Goal: Information Seeking & Learning: Understand process/instructions

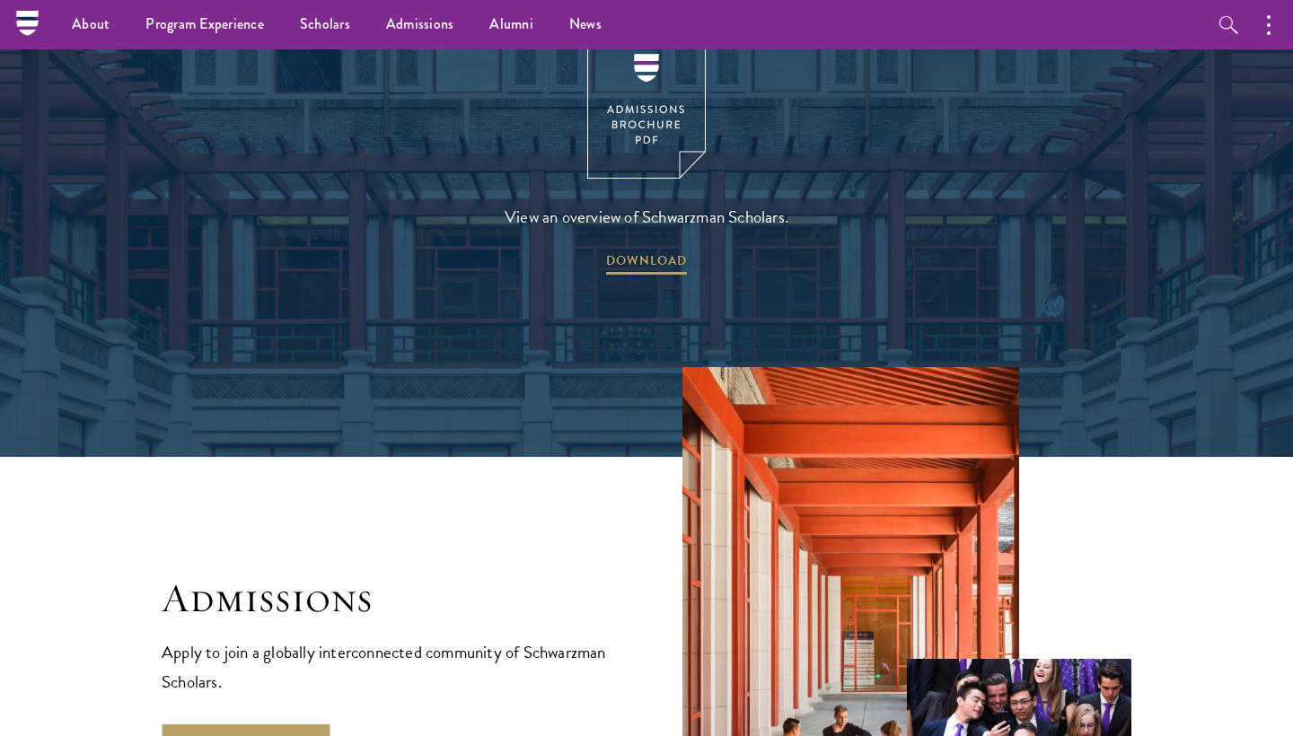
scroll to position [2256, 0]
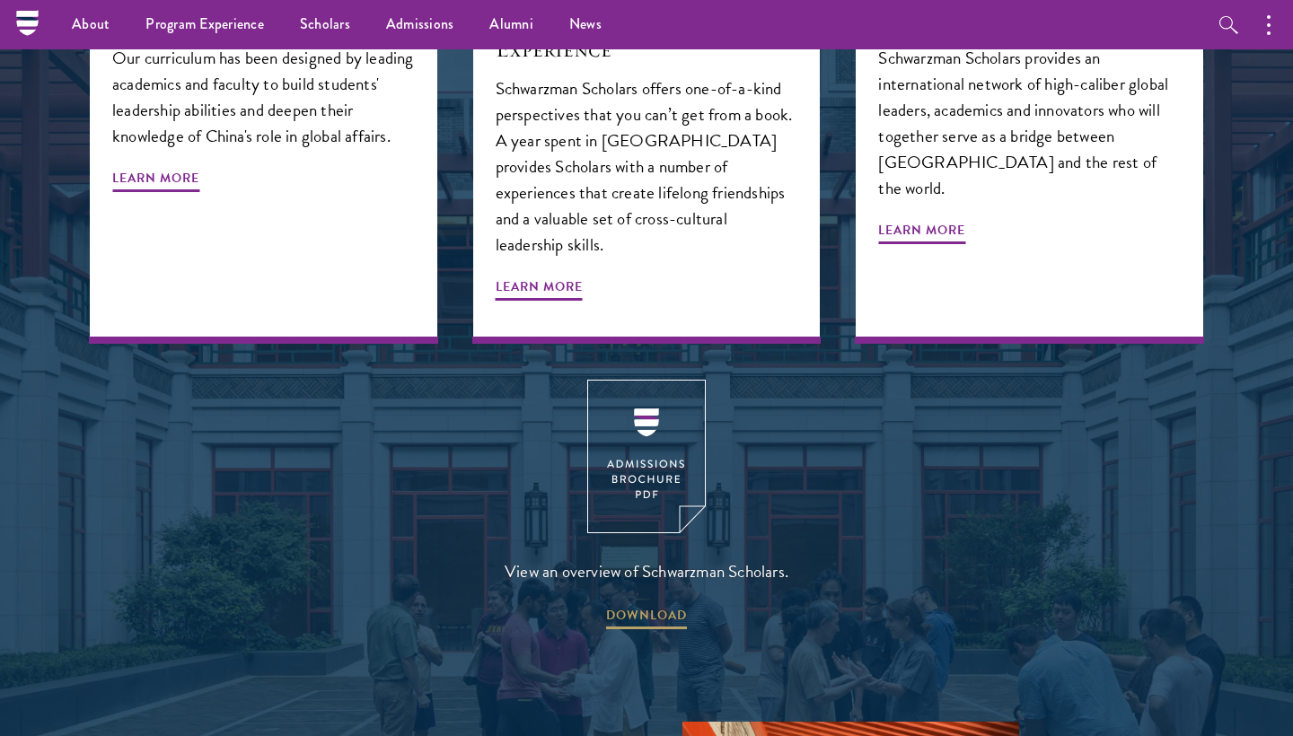
click at [655, 394] on img at bounding box center [646, 457] width 119 height 154
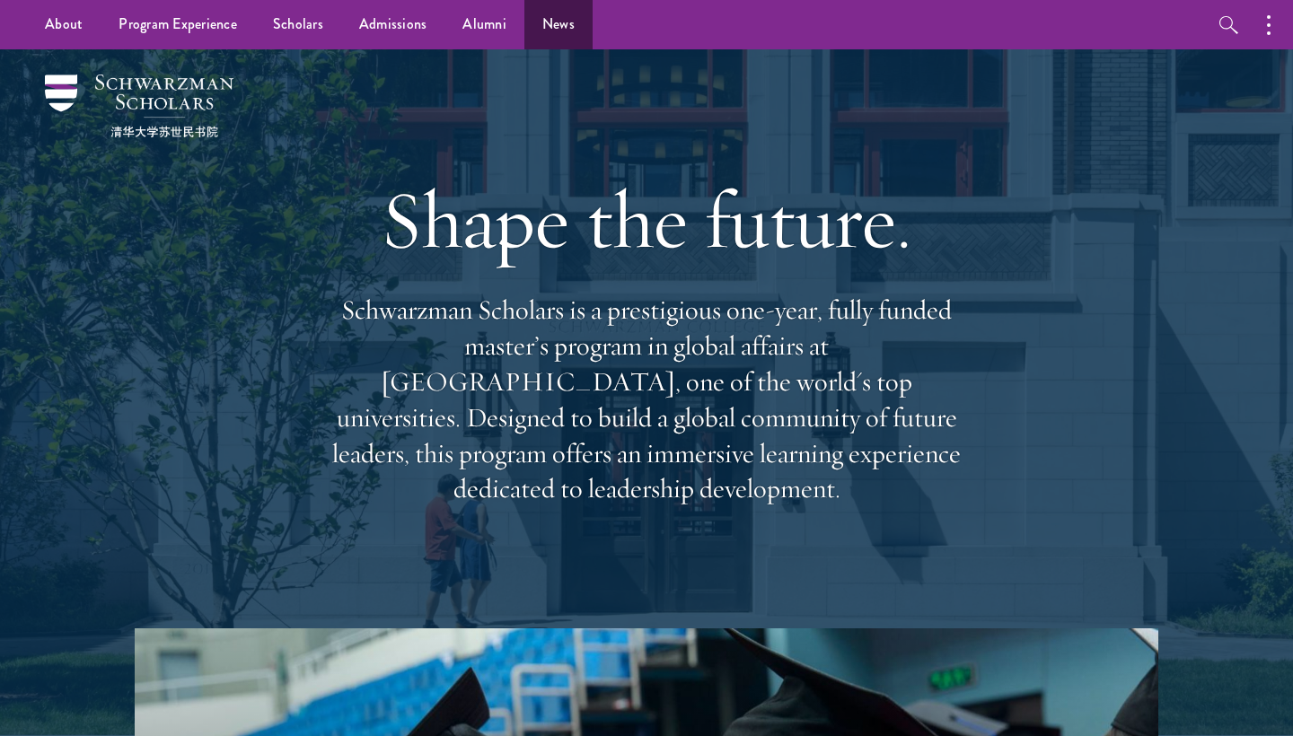
scroll to position [0, 0]
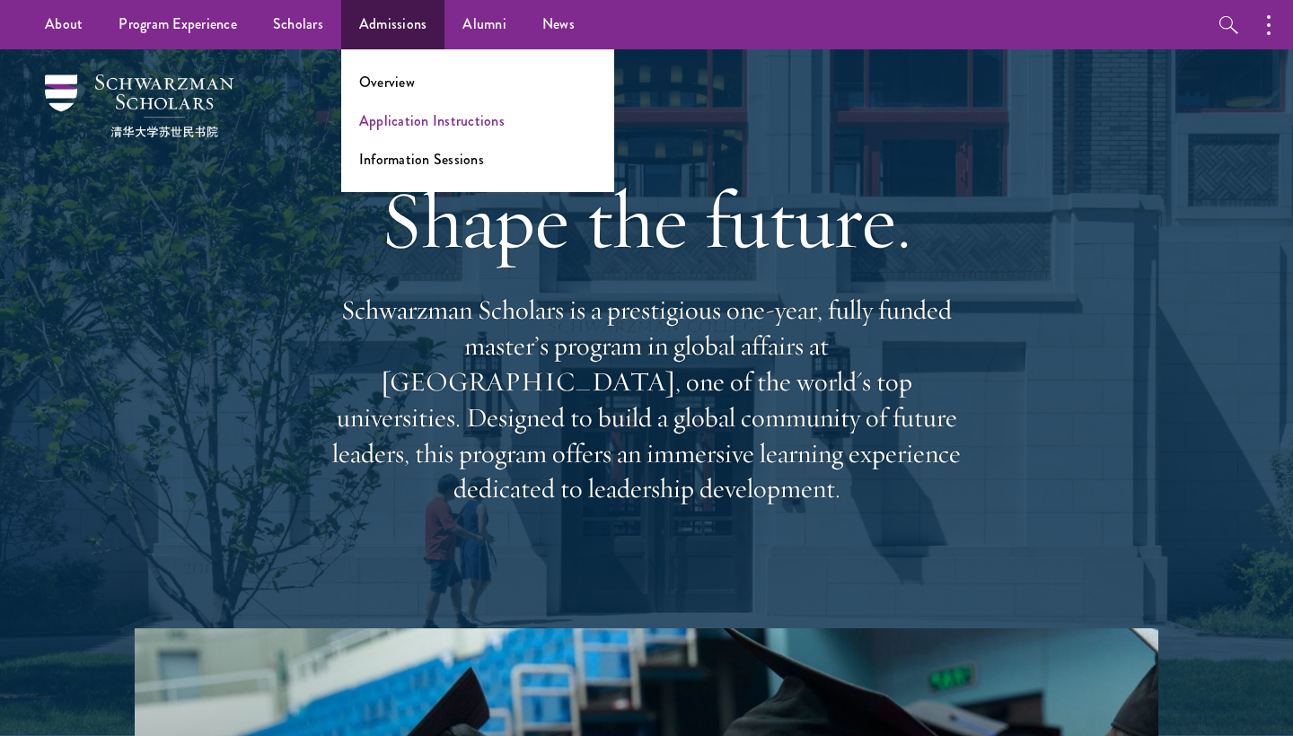
click at [400, 119] on link "Application Instructions" at bounding box center [431, 120] width 145 height 21
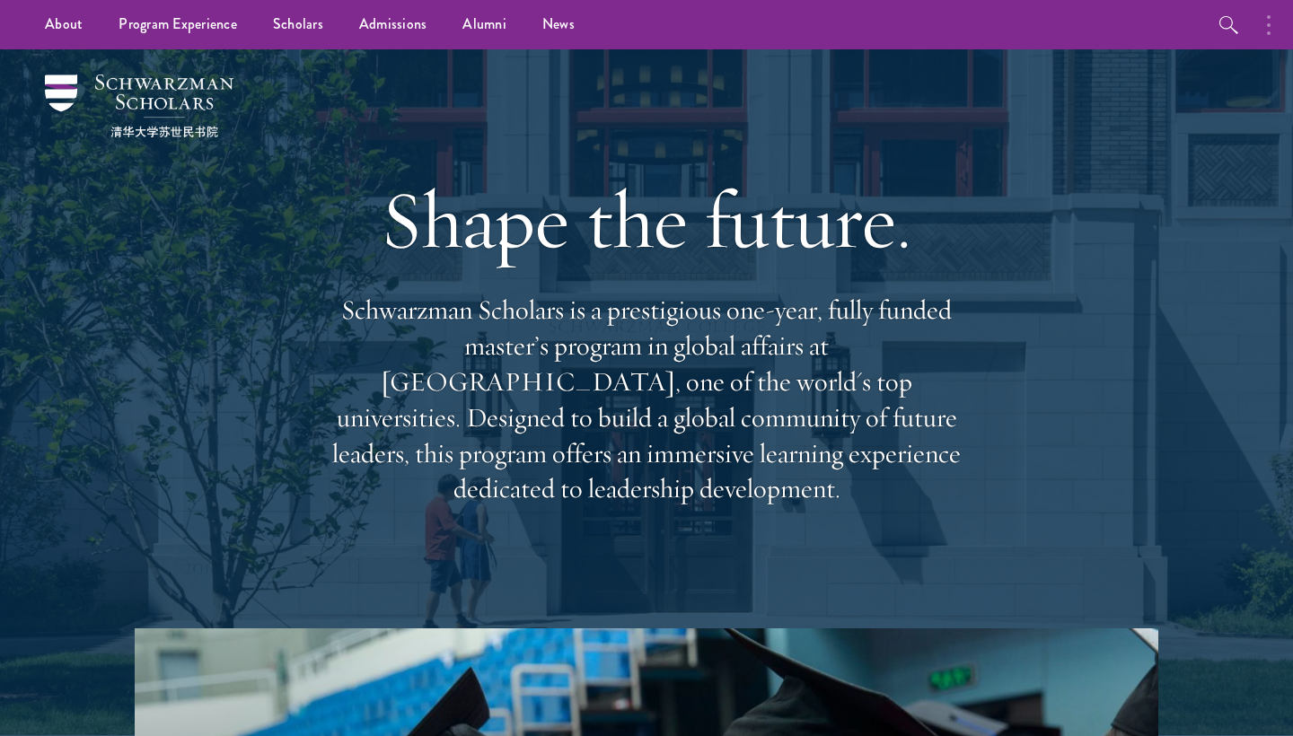
click at [1267, 15] on icon "button" at bounding box center [1269, 25] width 4 height 22
click at [1084, 23] on button "button" at bounding box center [1080, 24] width 40 height 49
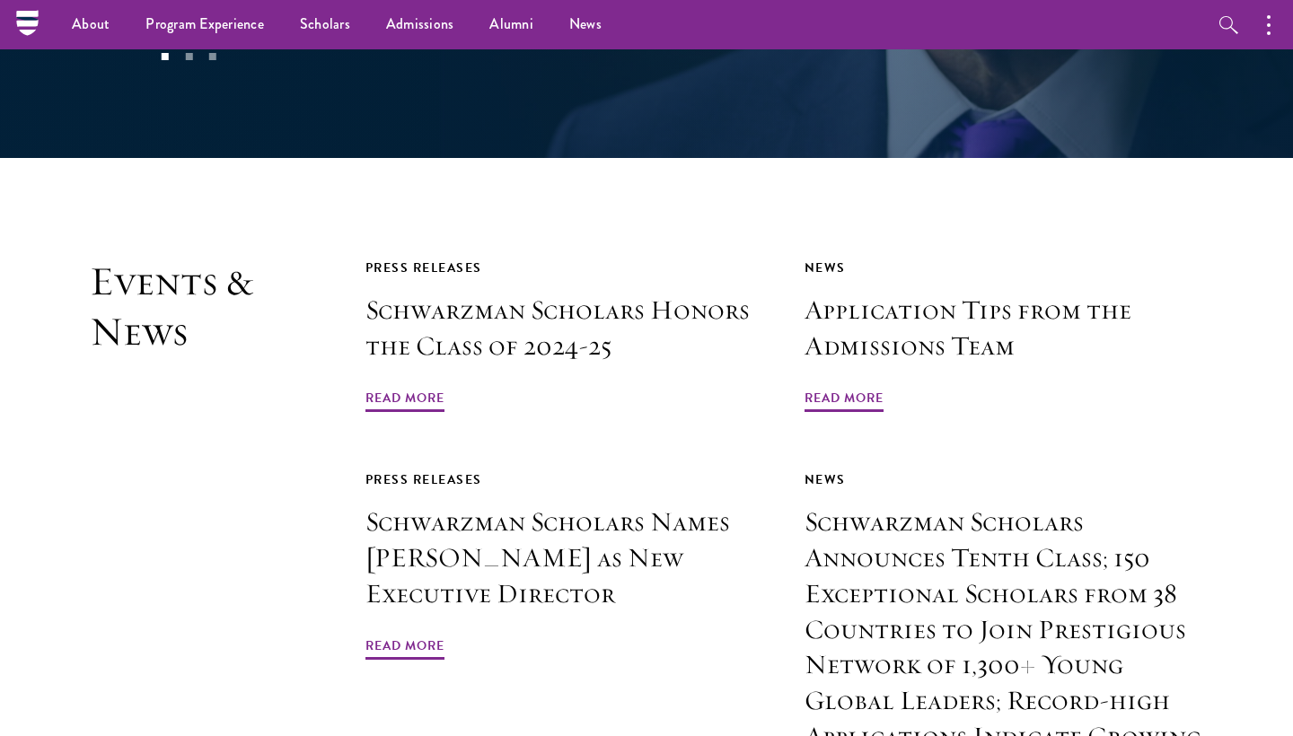
scroll to position [4065, 0]
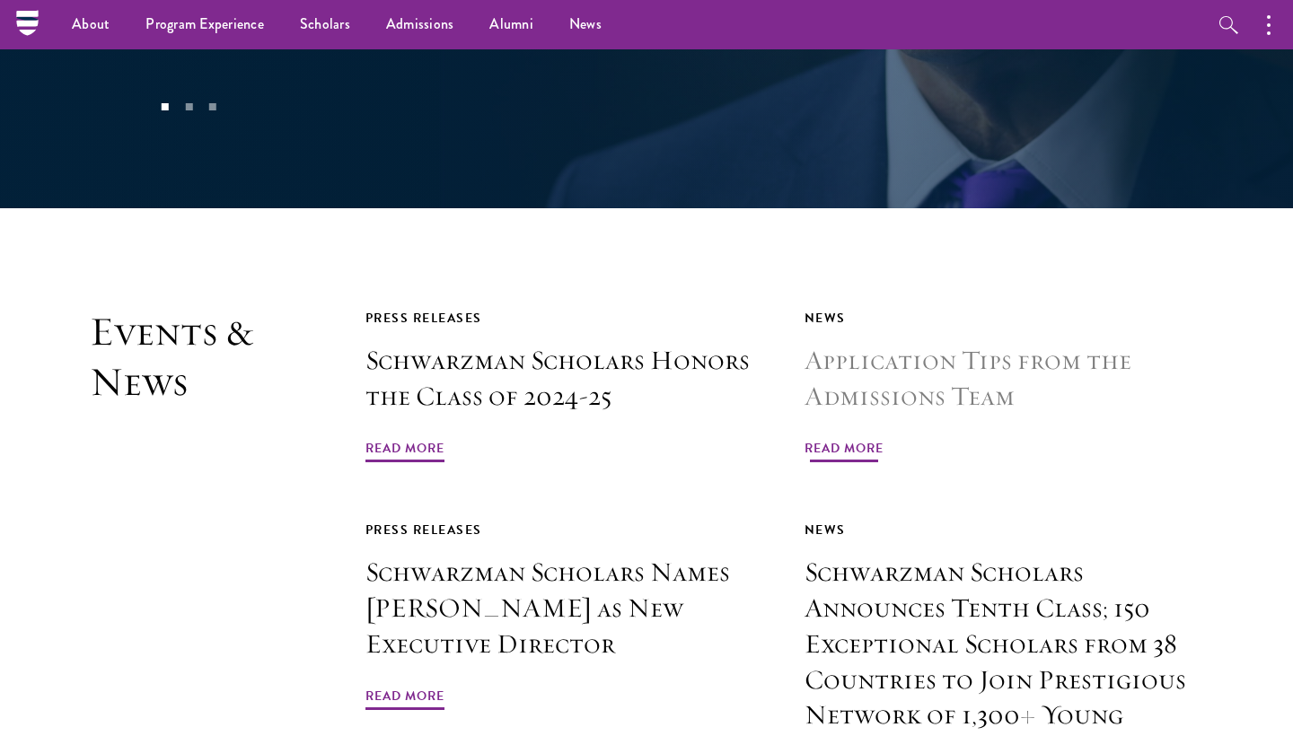
click at [863, 437] on span "Read More" at bounding box center [843, 451] width 79 height 28
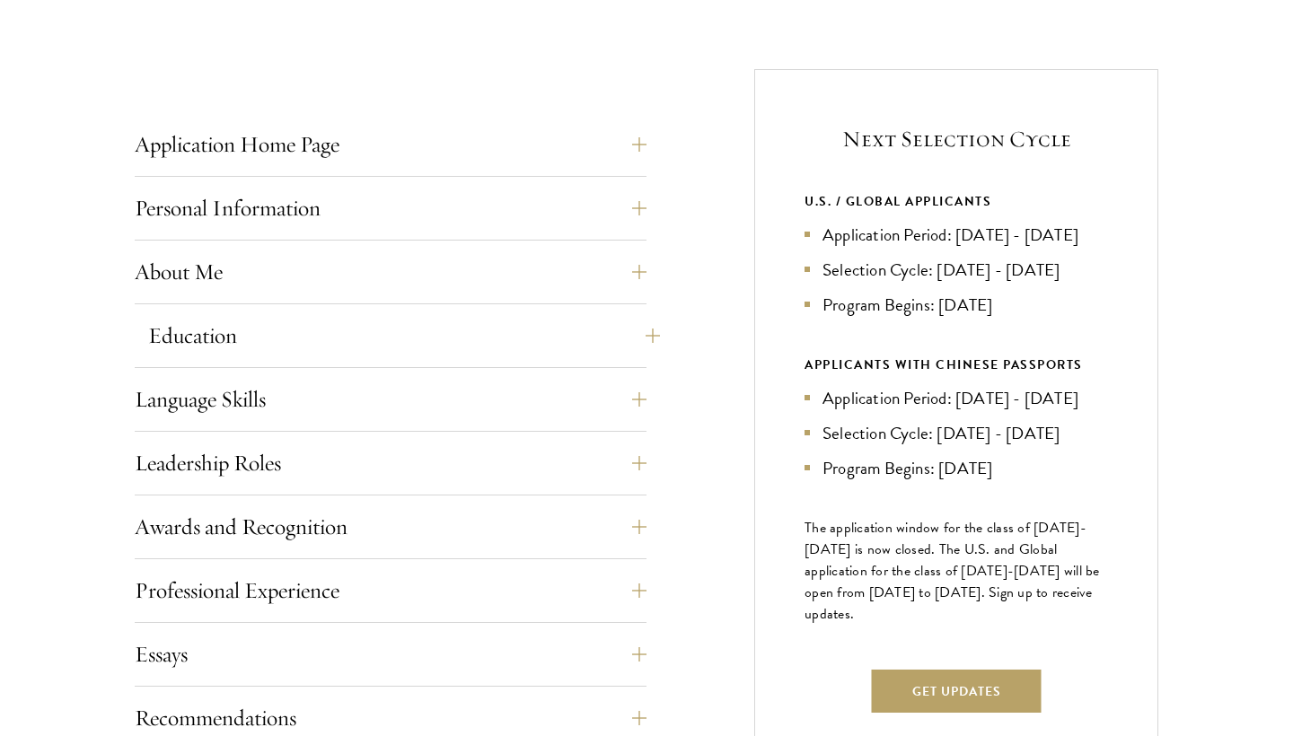
scroll to position [664, 0]
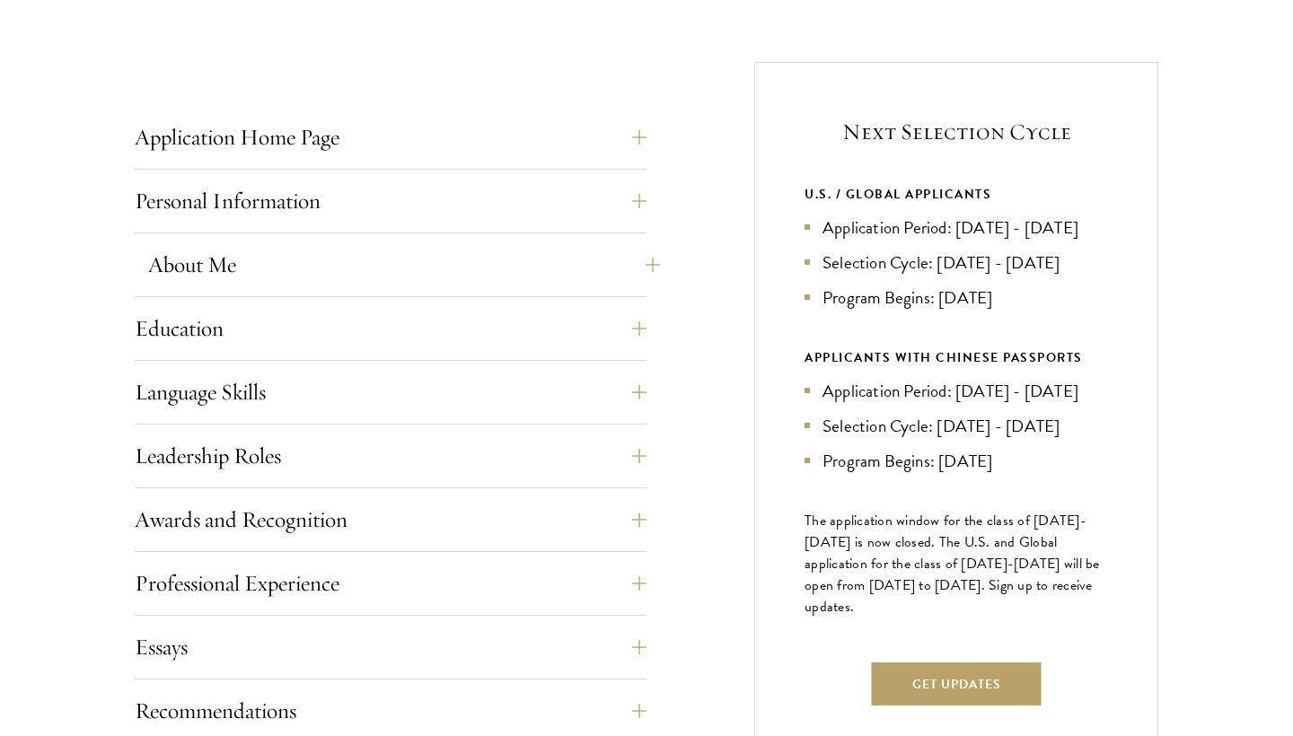
click at [646, 261] on button "About Me" at bounding box center [404, 264] width 512 height 43
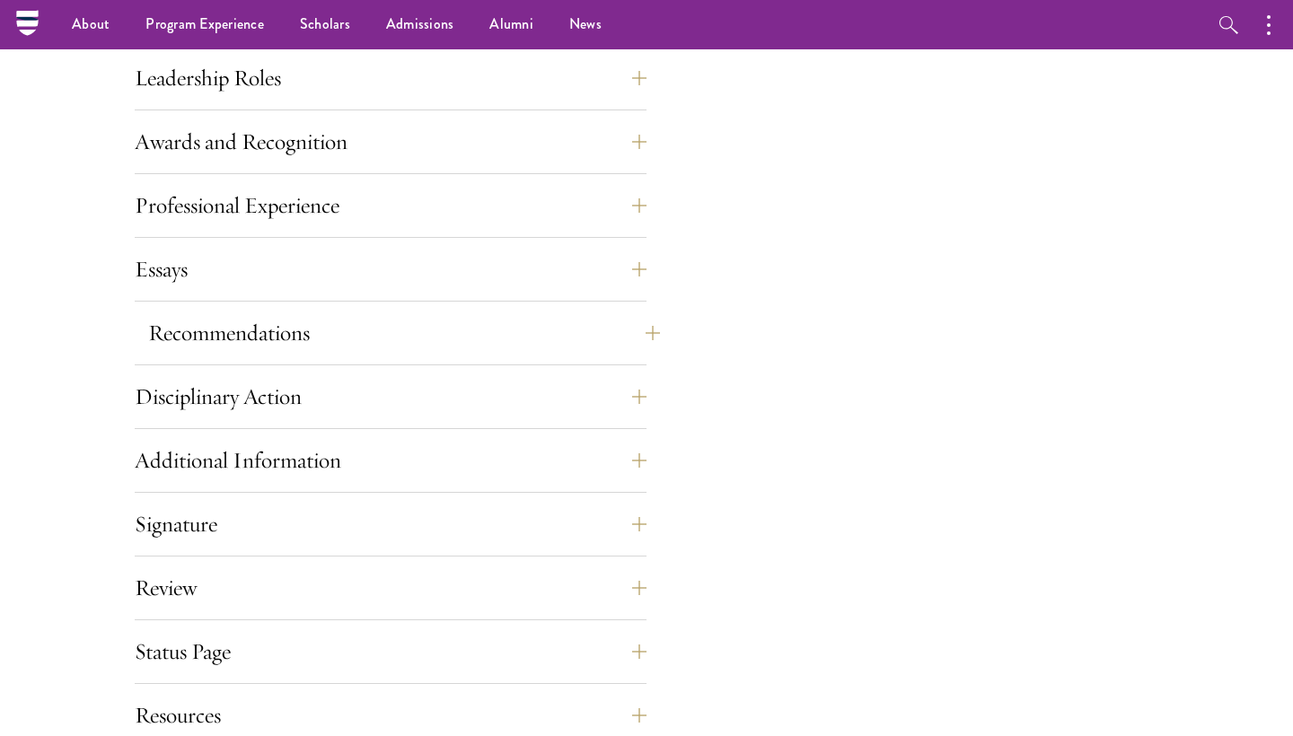
scroll to position [1881, 0]
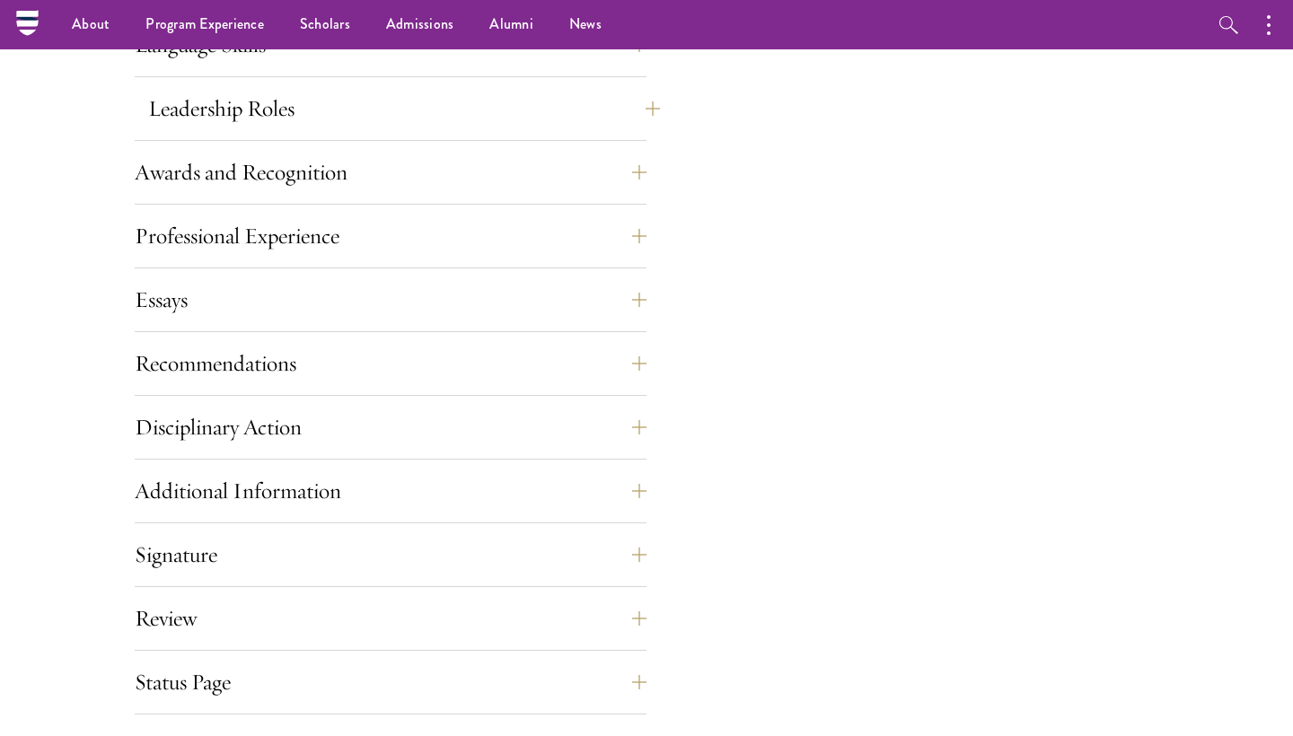
click at [640, 99] on button "Leadership Roles" at bounding box center [404, 108] width 512 height 43
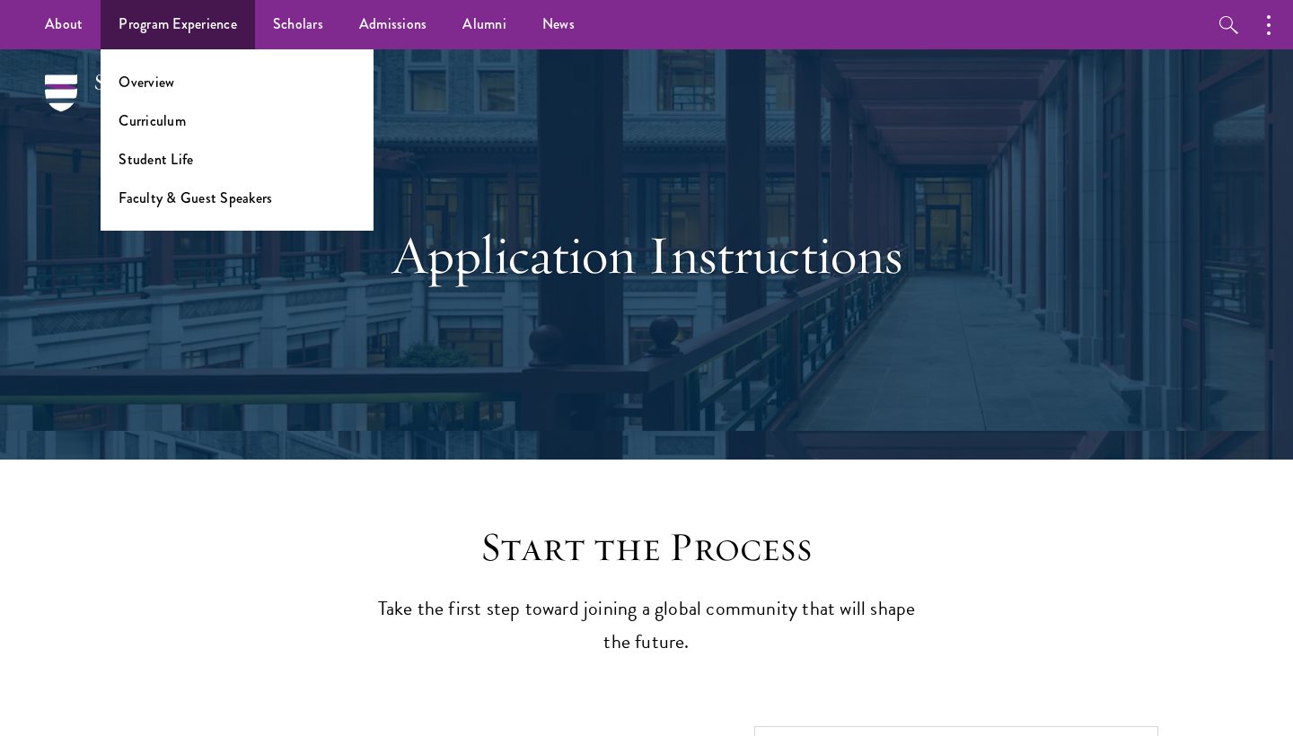
scroll to position [0, 0]
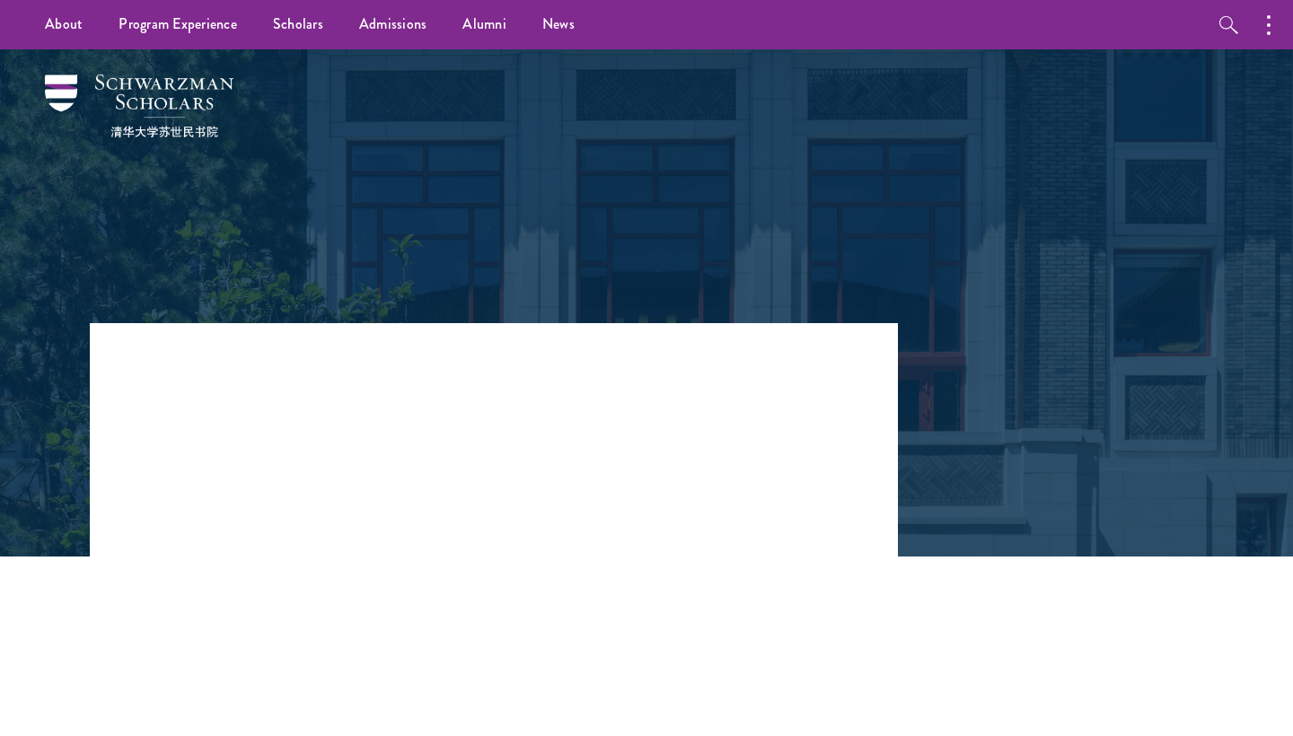
click at [863, 382] on header "Share News Application Tips from the Admissions Team April 10, 2025" at bounding box center [494, 471] width 808 height 296
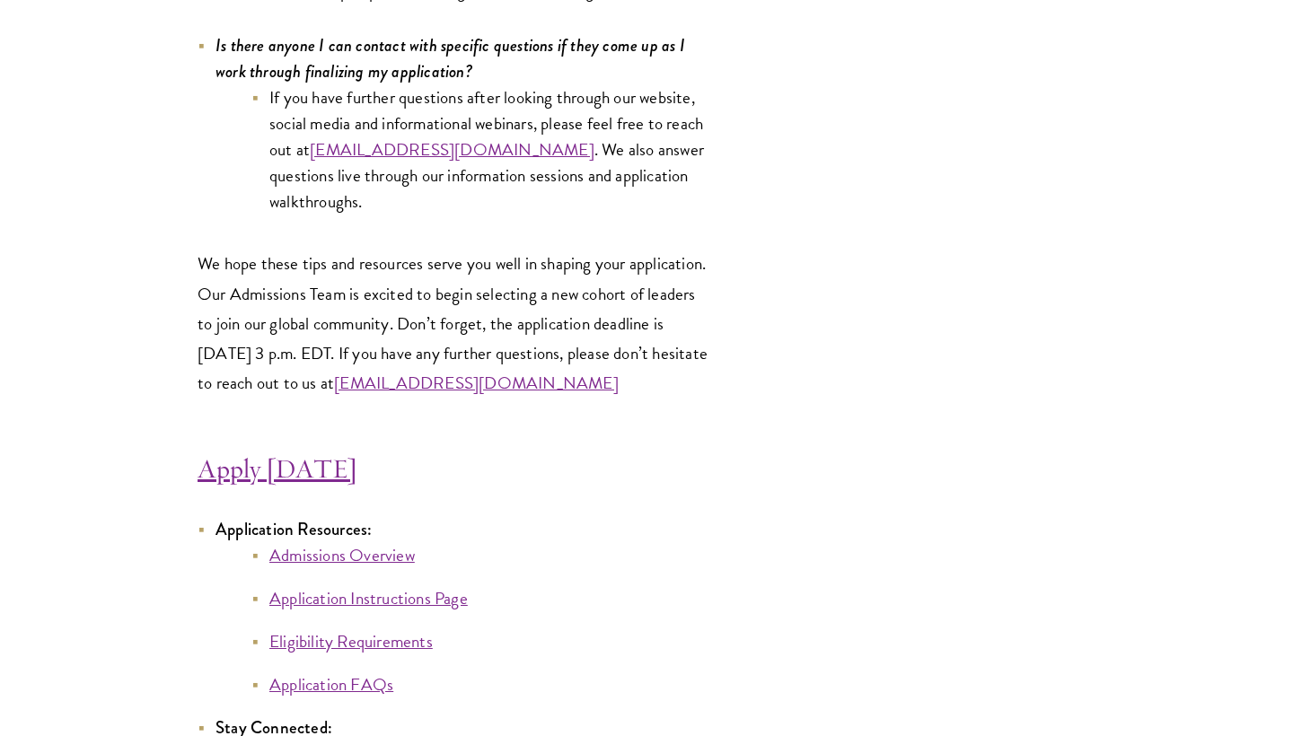
scroll to position [9510, 0]
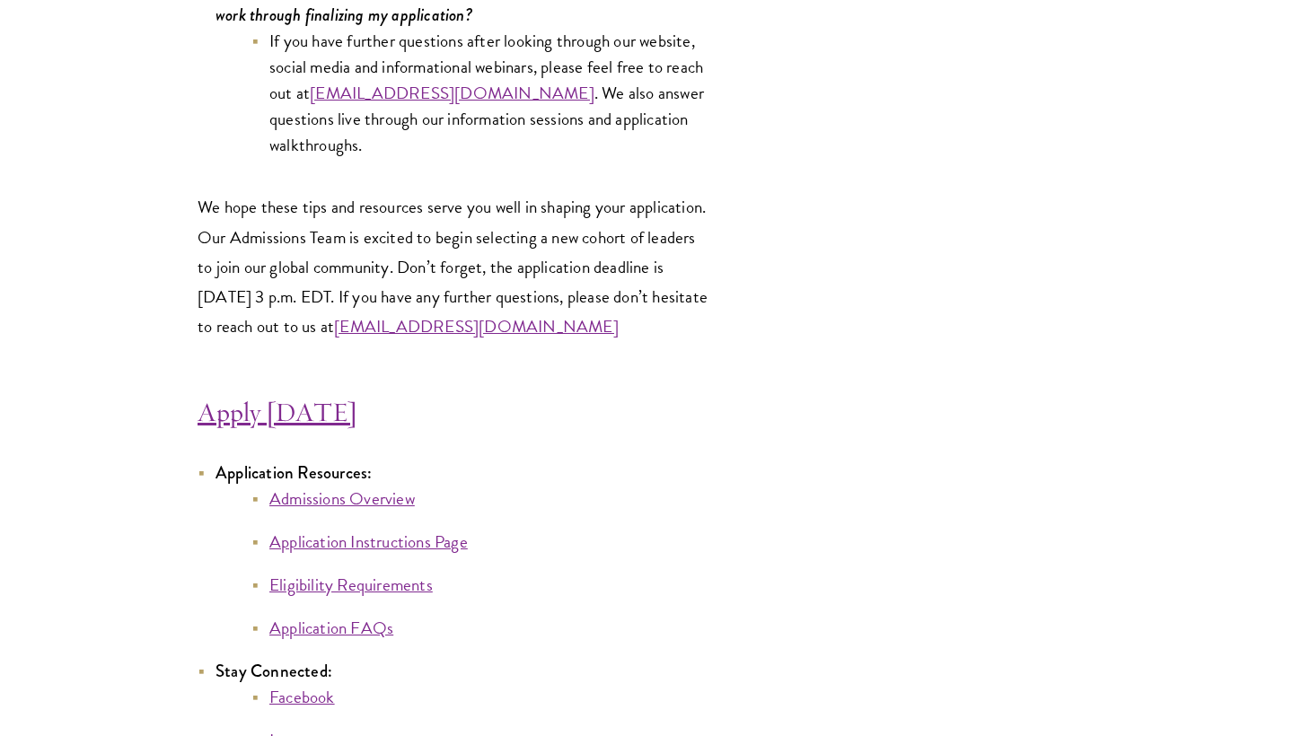
click at [272, 400] on link "Apply Today" at bounding box center [278, 412] width 160 height 34
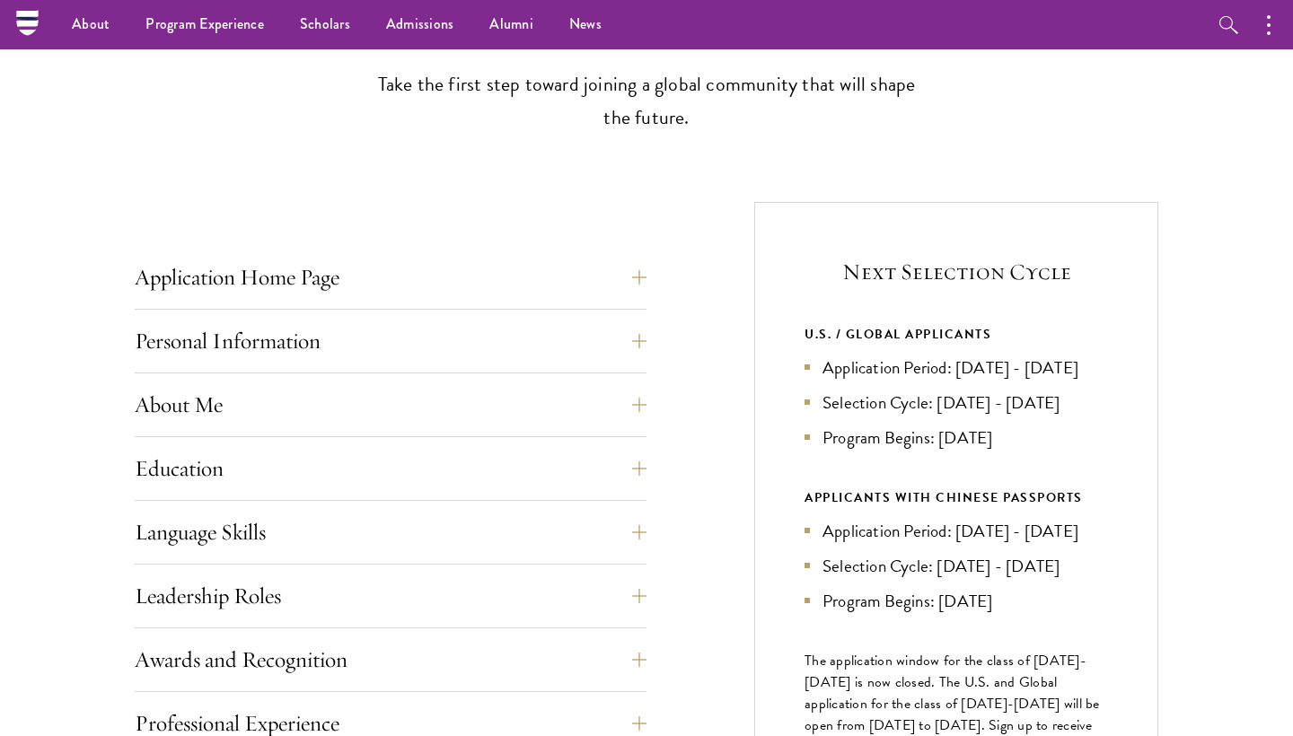
scroll to position [452, 0]
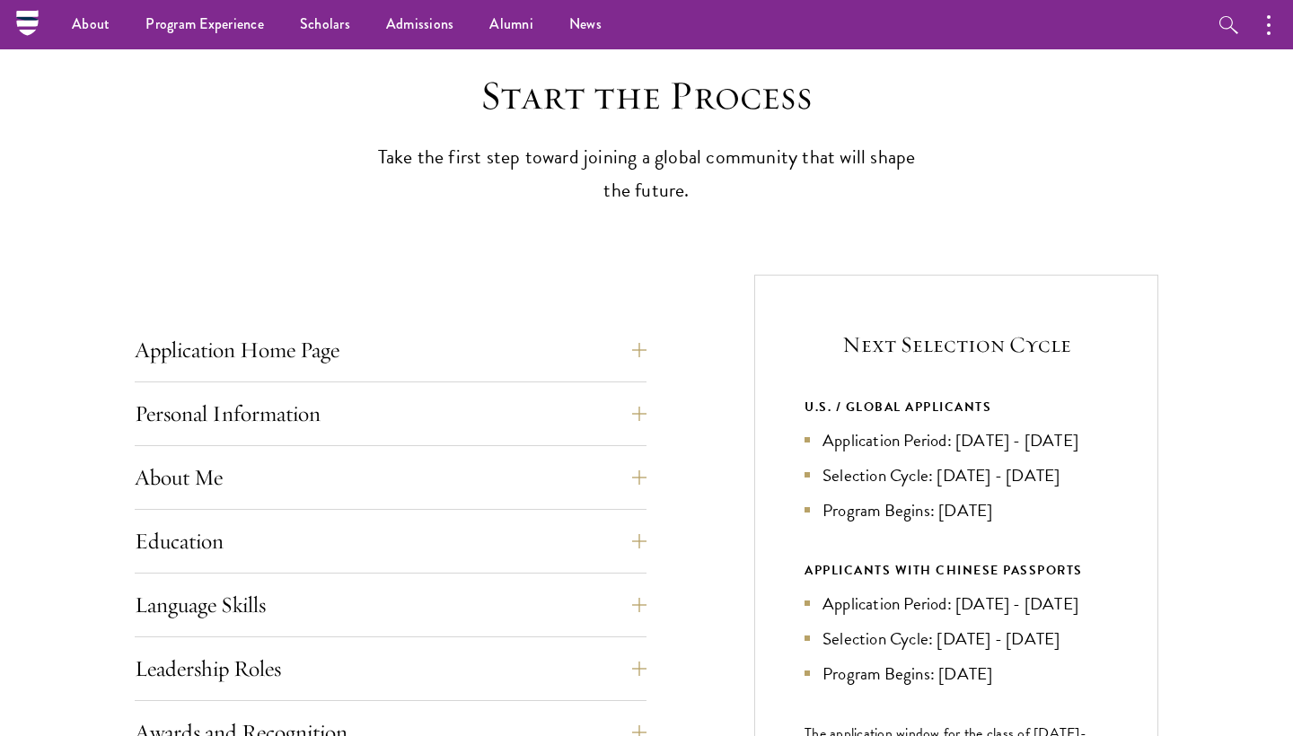
click at [631, 349] on button "Application Home Page" at bounding box center [404, 350] width 512 height 43
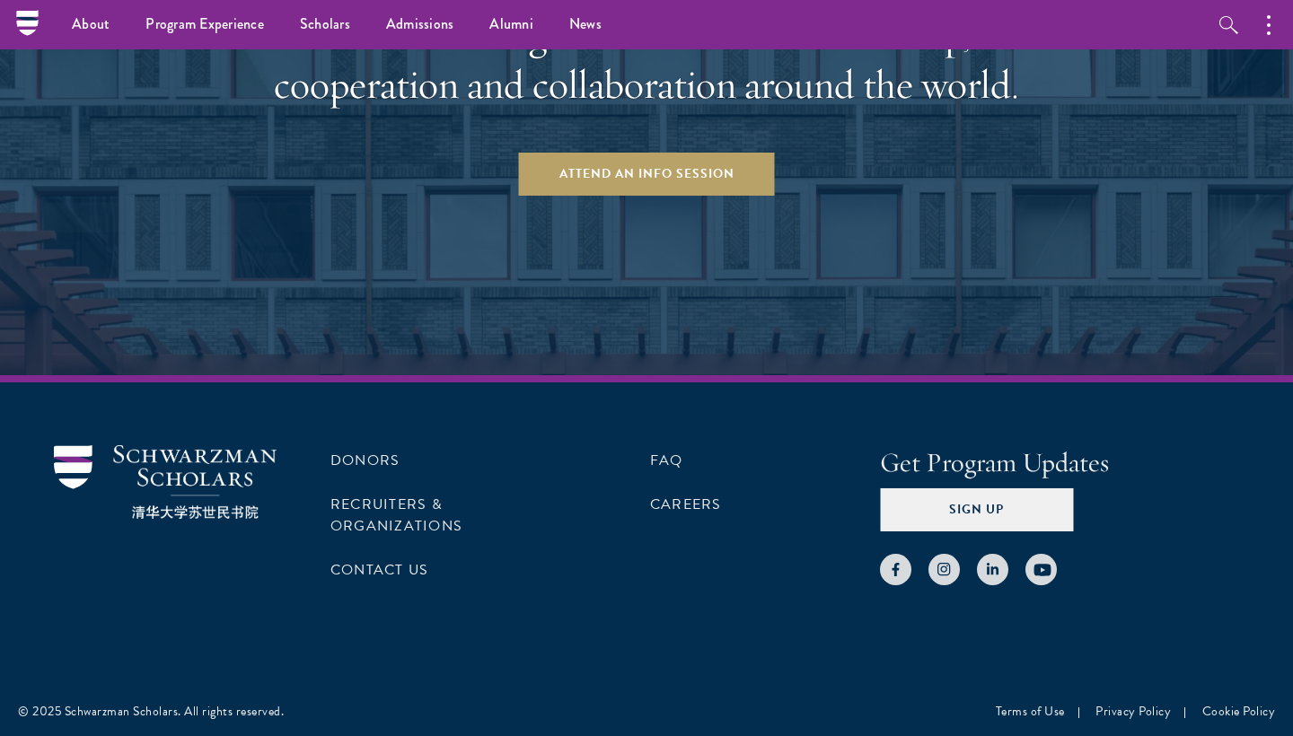
scroll to position [3674, 0]
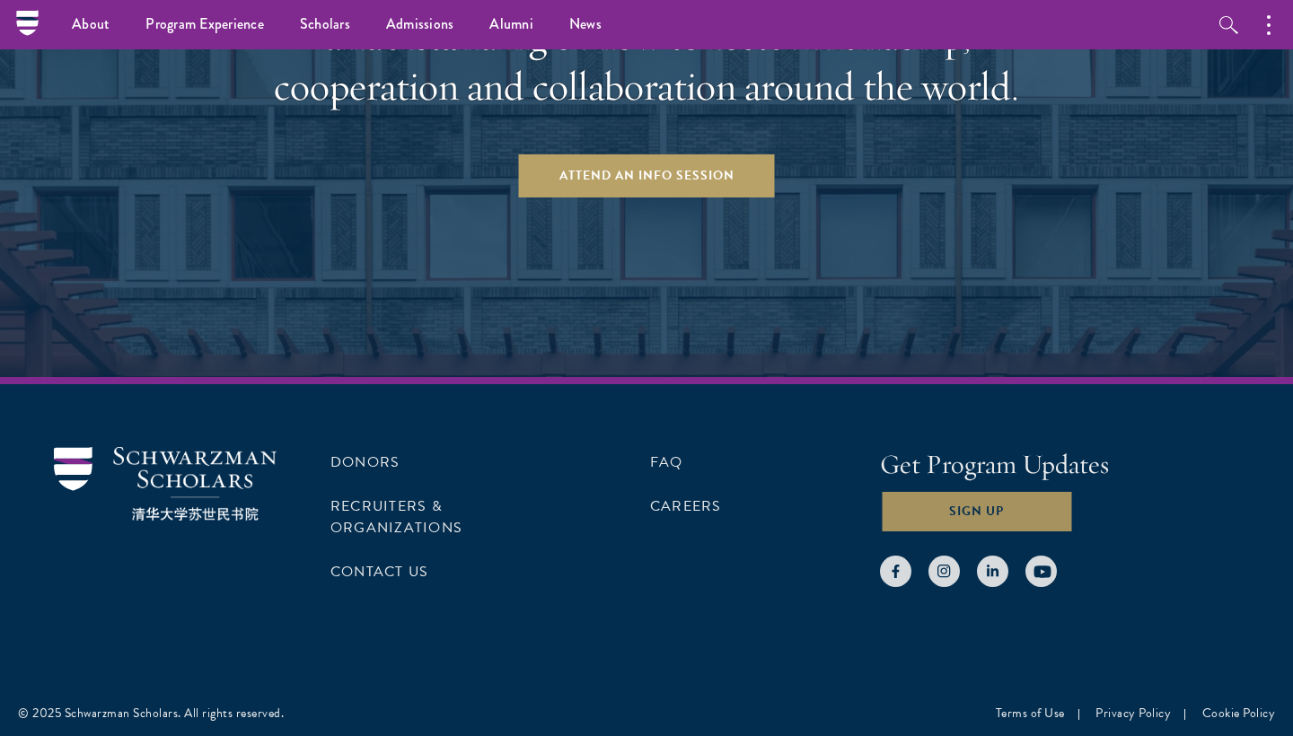
click at [934, 493] on button "Sign Up" at bounding box center [976, 511] width 193 height 43
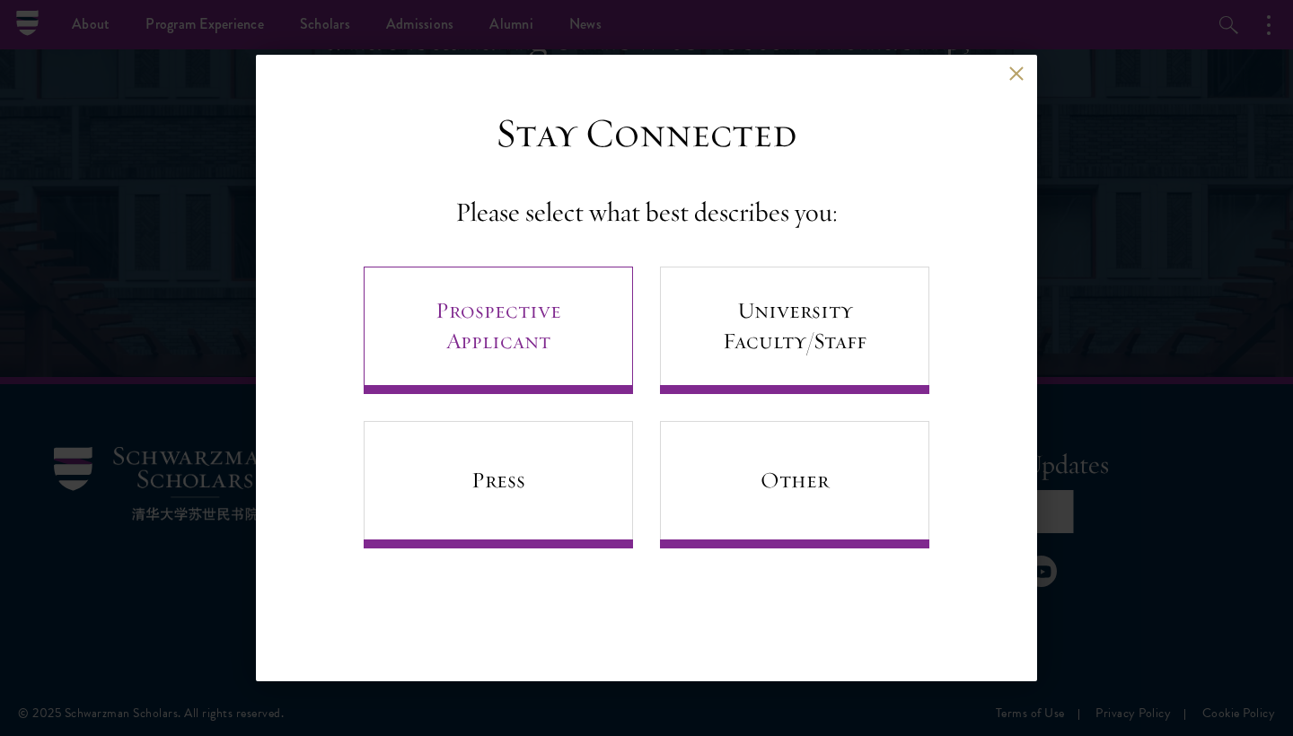
click at [502, 314] on link "Prospective Applicant" at bounding box center [498, 330] width 269 height 127
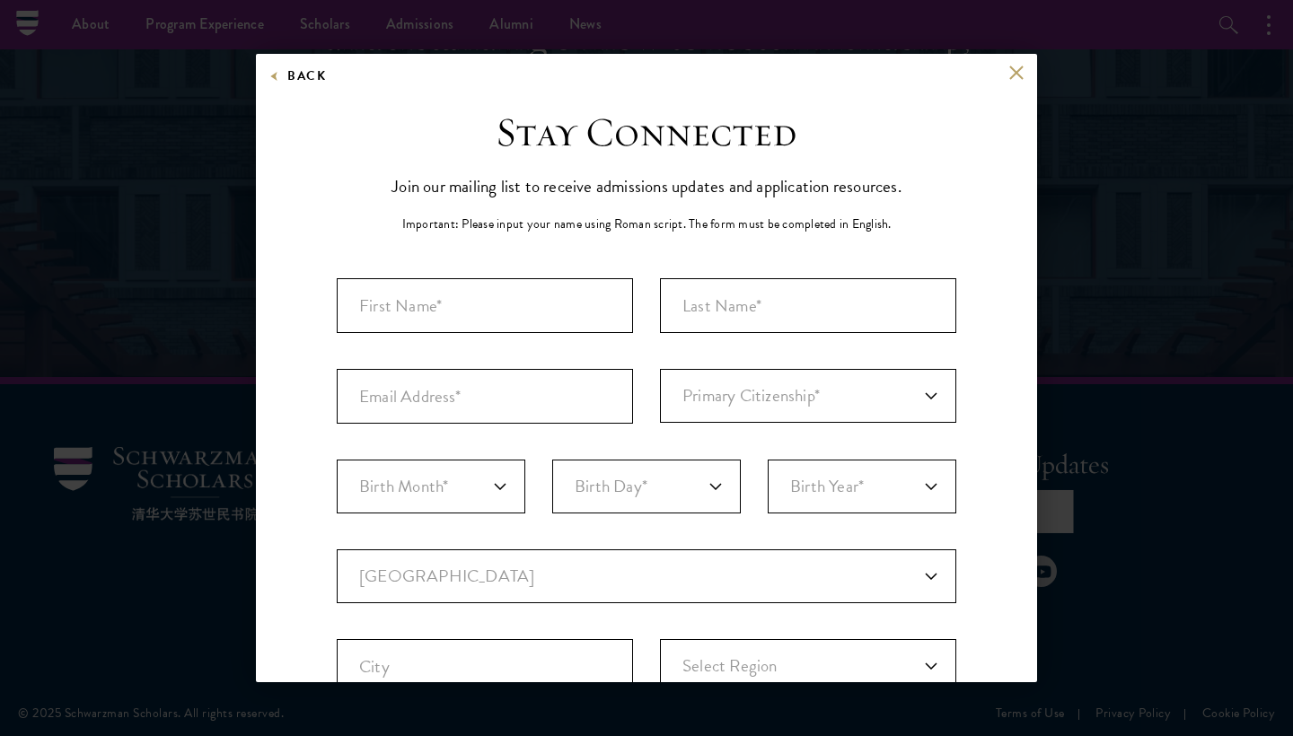
click at [1009, 81] on div "Back" at bounding box center [646, 86] width 781 height 43
click at [1014, 75] on button at bounding box center [1015, 72] width 15 height 15
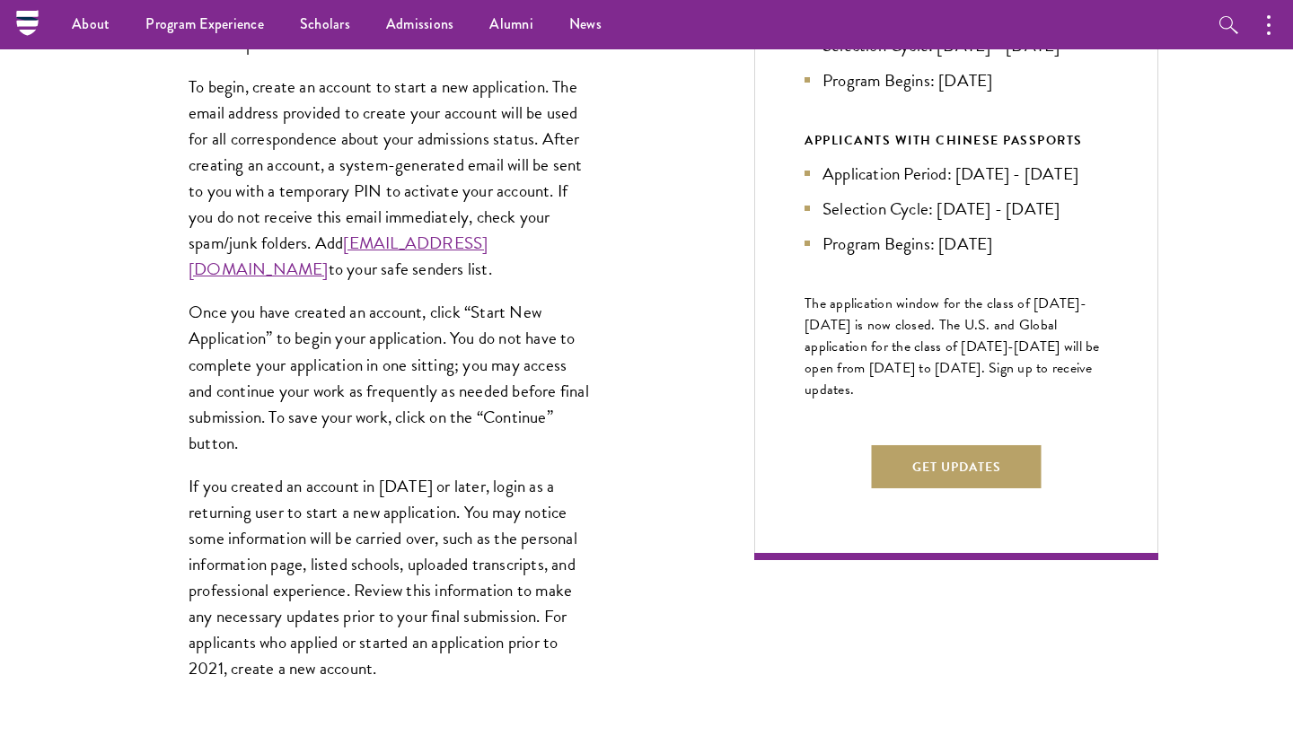
scroll to position [822, 0]
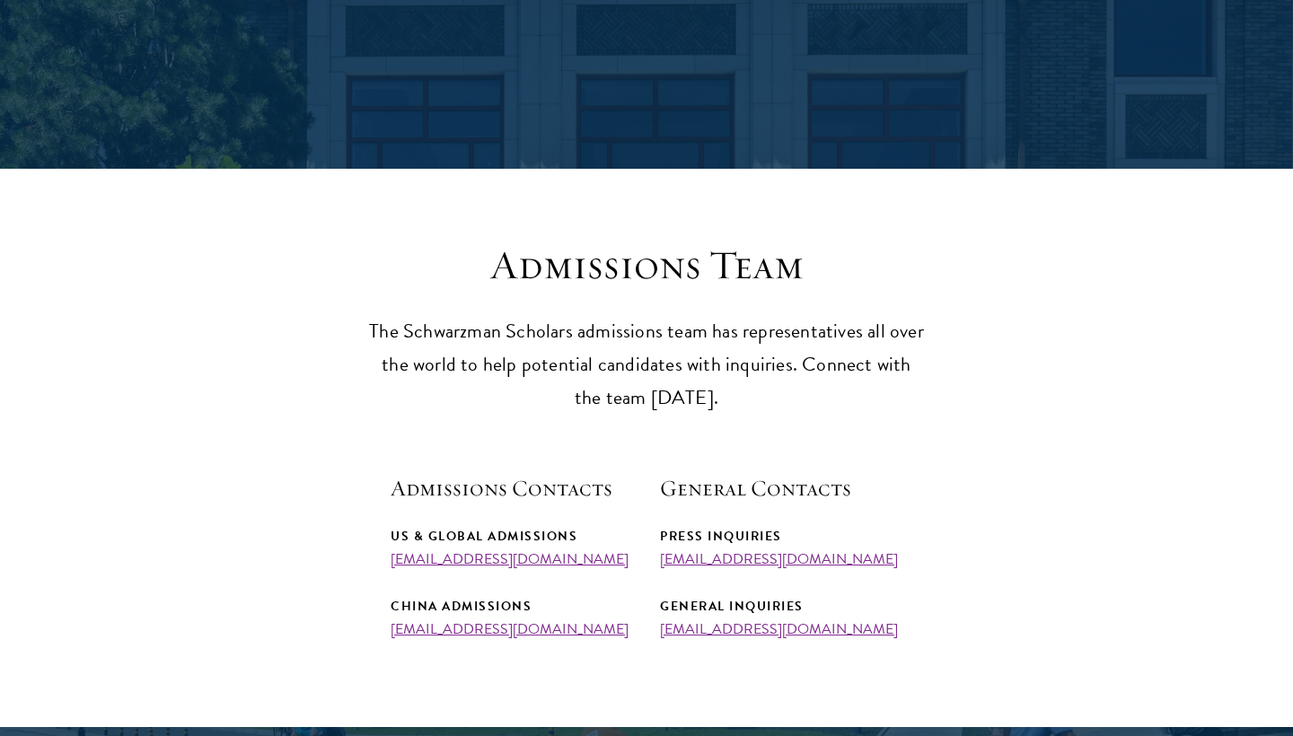
scroll to position [578, 0]
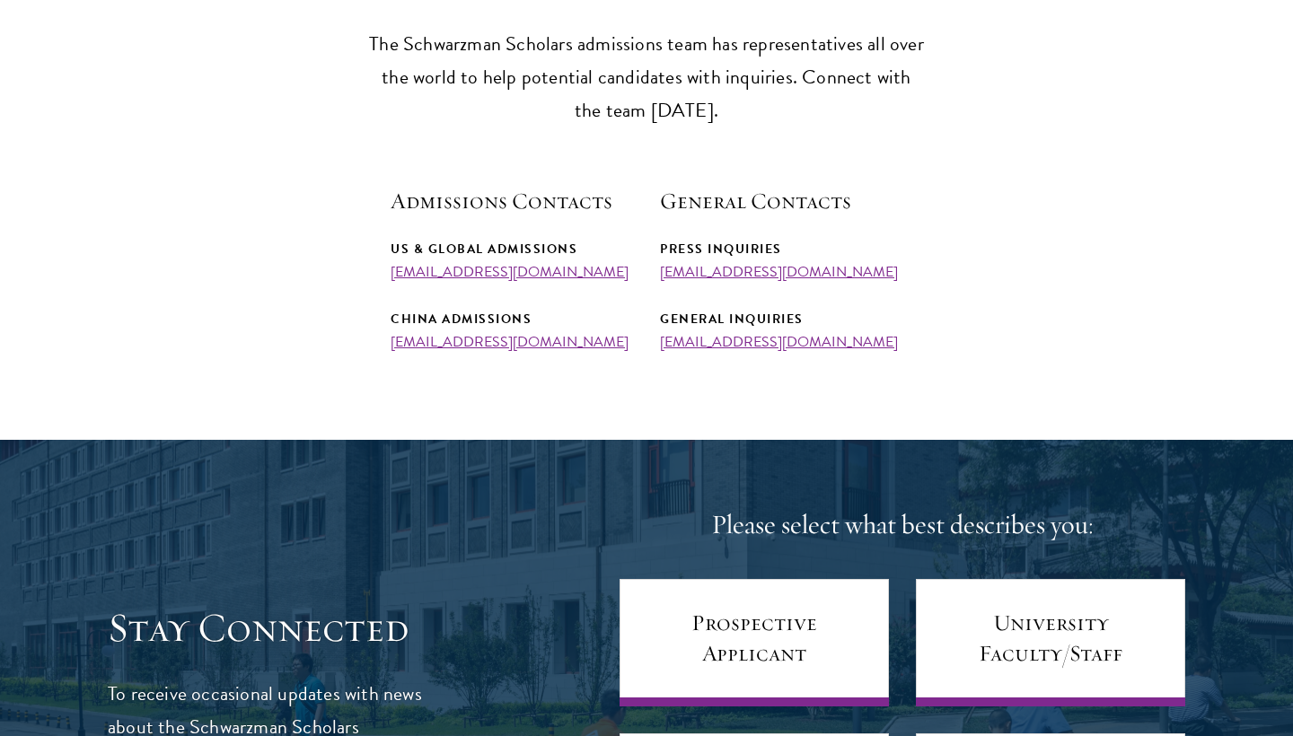
copy link "[EMAIL_ADDRESS][DOMAIN_NAME]"
drag, startPoint x: 612, startPoint y: 273, endPoint x: 388, endPoint y: 261, distance: 224.8
click at [388, 261] on section "Admissions Team The Schwarzman Scholars admissions team has representatives all…" at bounding box center [646, 151] width 1293 height 397
